Goal: Transaction & Acquisition: Purchase product/service

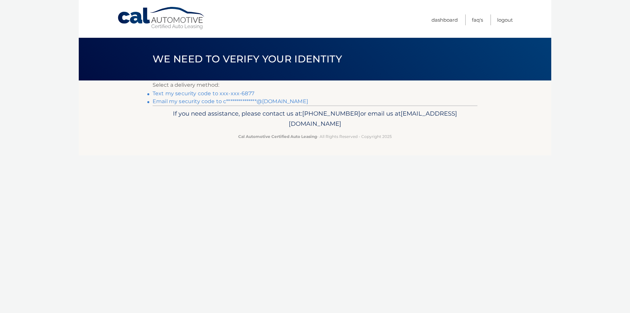
click at [205, 93] on link "Text my security code to xxx-xxx-6877" at bounding box center [204, 93] width 102 height 6
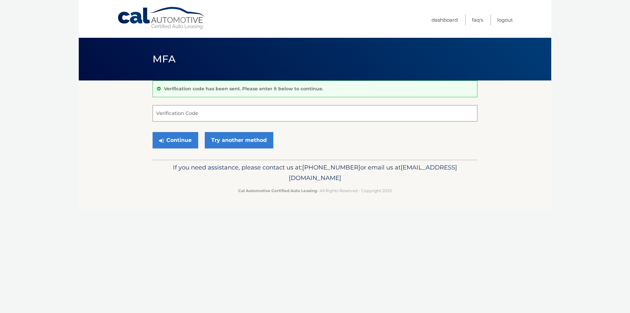
click at [231, 114] on input "Verification Code" at bounding box center [315, 113] width 325 height 16
type input "137875"
click at [153, 132] on button "Continue" at bounding box center [176, 140] width 46 height 16
click at [169, 135] on button "Continue" at bounding box center [176, 140] width 46 height 16
click at [196, 114] on input "Verification Code" at bounding box center [315, 113] width 325 height 16
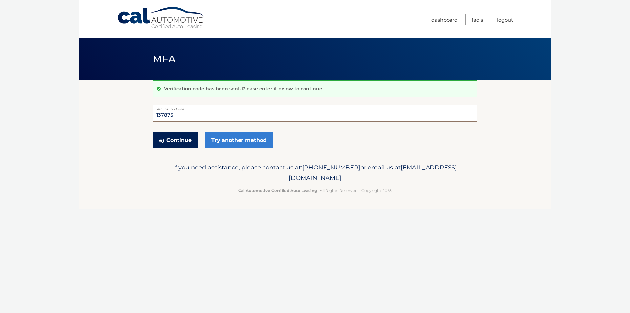
type input "137875"
click at [188, 141] on button "Continue" at bounding box center [176, 140] width 46 height 16
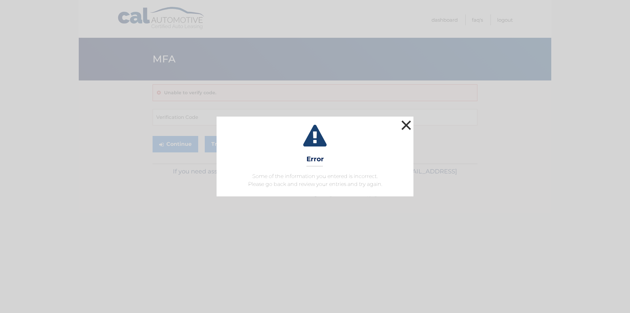
click at [406, 121] on button "×" at bounding box center [405, 124] width 13 height 13
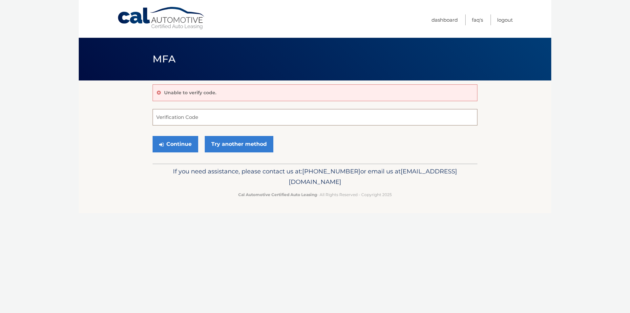
click at [189, 122] on input "Verification Code" at bounding box center [315, 117] width 325 height 16
click at [229, 144] on link "Try another method" at bounding box center [239, 144] width 69 height 16
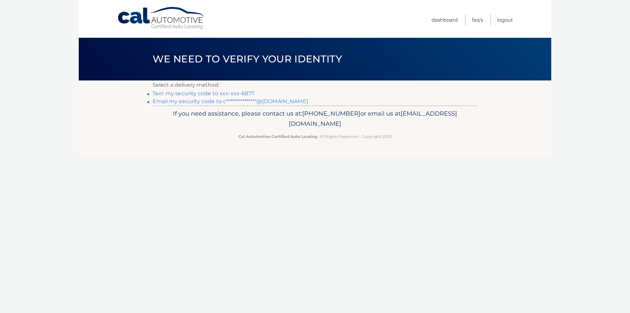
click at [218, 93] on link "Text my security code to xxx-xxx-6877" at bounding box center [204, 93] width 102 height 6
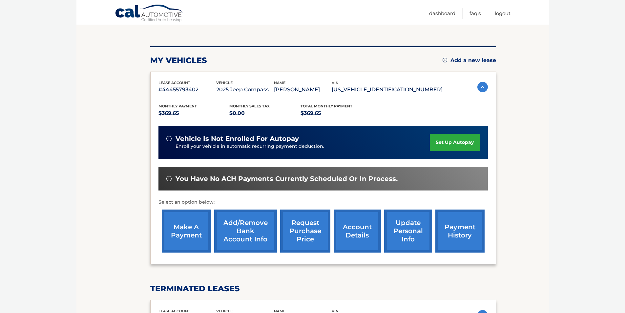
scroll to position [66, 0]
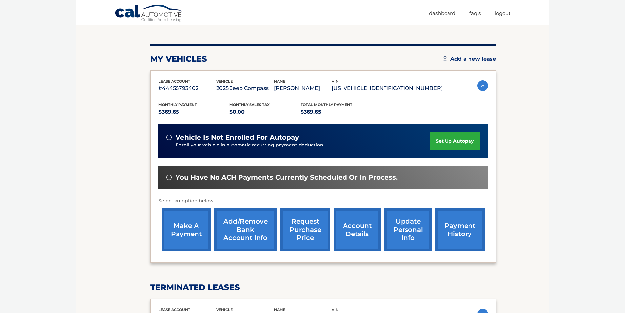
click at [193, 235] on link "make a payment" at bounding box center [186, 229] width 49 height 43
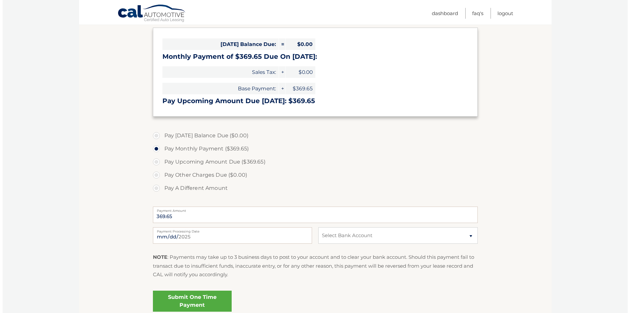
scroll to position [98, 0]
click at [328, 239] on select "Select Bank Account Checking FLAGSTAR BANK, NA *****3083 Checking JPMORGAN CHAS…" at bounding box center [395, 235] width 159 height 16
select select "OWQzZDZjOWMtZGM2YS00ZmQ5LTg0NjAtZjQyMDllNTNiZTZm"
click at [316, 227] on select "Select Bank Account Checking FLAGSTAR BANK, NA *****3083 Checking JPMORGAN CHAS…" at bounding box center [395, 235] width 159 height 16
click at [197, 301] on link "Submit One Time Payment" at bounding box center [189, 300] width 79 height 21
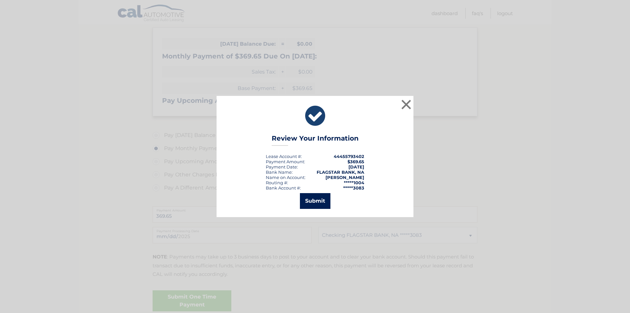
click at [317, 204] on button "Submit" at bounding box center [315, 201] width 31 height 16
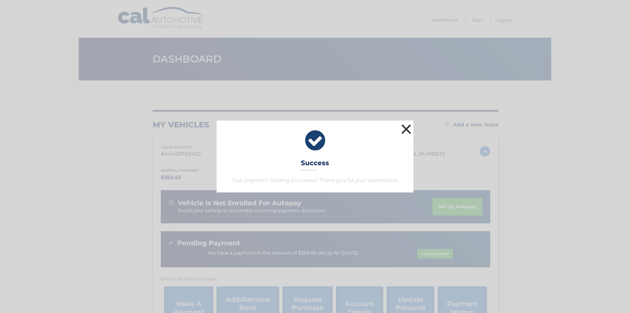
click at [403, 127] on button "×" at bounding box center [405, 128] width 13 height 13
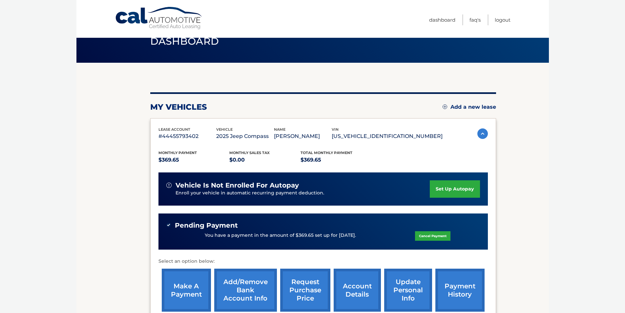
scroll to position [33, 0]
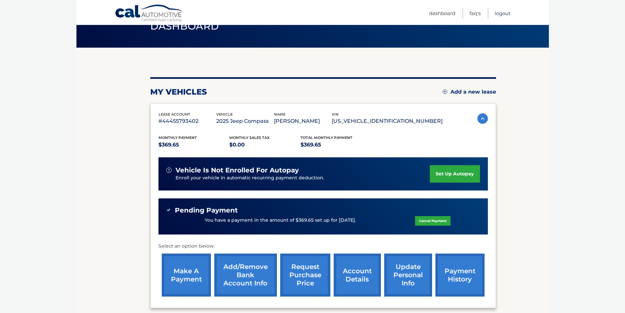
click at [503, 14] on link "Logout" at bounding box center [503, 13] width 16 height 11
